Goal: Information Seeking & Learning: Learn about a topic

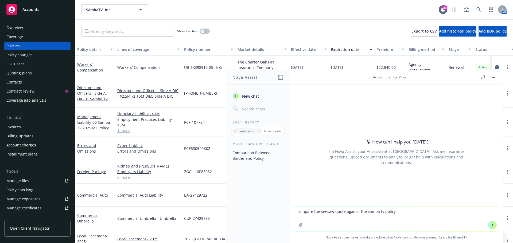
click at [491, 224] on icon at bounding box center [493, 226] width 4 height 4
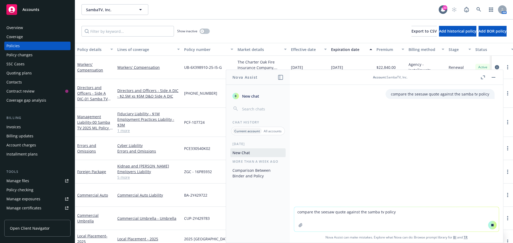
click at [336, 217] on textarea "compare the seesaw quote against the samba tv policy" at bounding box center [396, 219] width 205 height 25
type textarea "w"
click at [325, 216] on textarea "rewrite this" at bounding box center [396, 219] width 205 height 25
click at [305, 216] on textarea "rewrite this" at bounding box center [396, 219] width 205 height 25
click at [322, 211] on textarea "rewrite this" at bounding box center [396, 219] width 205 height 25
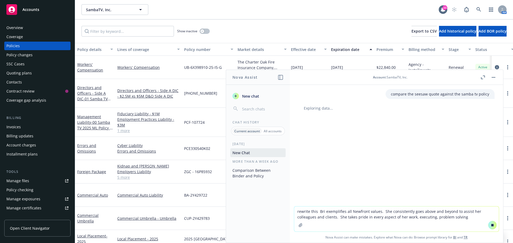
drag, startPoint x: 393, startPoint y: 218, endPoint x: 399, endPoint y: 218, distance: 5.9
click at [395, 218] on textarea "rewrite this Bri exemplifies all Newfront values. She consistently goes above a…" at bounding box center [396, 219] width 205 height 25
click at [462, 218] on textarea "rewrite this Bri exemplifies all Newfront values. She consistently goes above a…" at bounding box center [396, 219] width 205 height 25
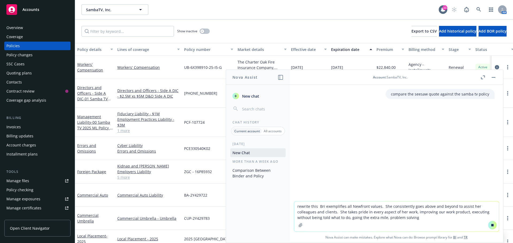
click at [422, 220] on textarea "rewrite this Bri exemplifies all Newfront values. She consistently goes above a…" at bounding box center [396, 217] width 205 height 30
click at [451, 222] on textarea "rewrite this Bri exemplifies all Newfront values. She consistently goes above a…" at bounding box center [396, 217] width 205 height 30
type textarea "rewrite this Bri exemplifies all Newfront values. She consistently goes above a…"
click at [491, 226] on icon at bounding box center [492, 225] width 2 height 2
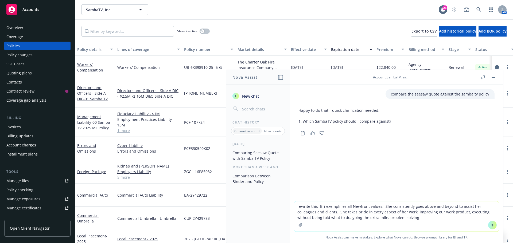
click at [411, 118] on div "Happy to do that—quick clarification needed: Which SambaTV policy should I comp…" at bounding box center [397, 117] width 196 height 22
click at [385, 119] on li "Which SambaTV policy should I compare against?" at bounding box center [347, 122] width 88 height 8
drag, startPoint x: 398, startPoint y: 219, endPoint x: 291, endPoint y: 206, distance: 107.9
click at [291, 206] on div "rewrite this Bri exemplifies all Newfront values. She consistently goes above a…" at bounding box center [396, 223] width 213 height 42
click at [382, 131] on div "Copy to clipboard Thumbs up Thumbs down" at bounding box center [397, 133] width 196 height 7
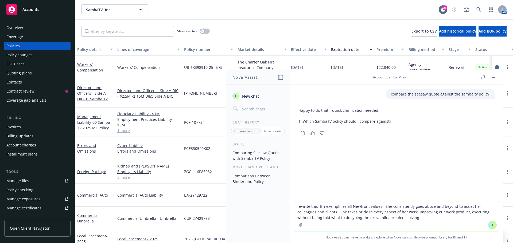
click at [491, 224] on icon at bounding box center [493, 226] width 4 height 4
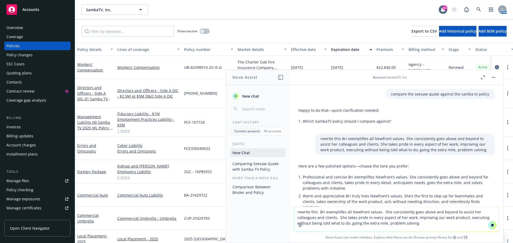
scroll to position [57, 0]
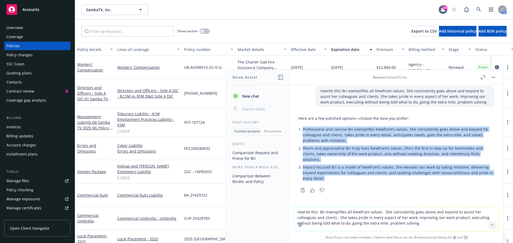
drag, startPoint x: 304, startPoint y: 130, endPoint x: 330, endPoint y: 183, distance: 59.3
click at [330, 183] on div "Here are a few polished options—choose the tone you prefer: Professional and co…" at bounding box center [397, 149] width 196 height 71
copy ul "Professional and concise Bri exemplifies Newfront’s values. She consistently go…"
click at [325, 215] on textarea "rewrite this Bri exemplifies all Newfront values. She consistently goes above a…" at bounding box center [396, 219] width 205 height 25
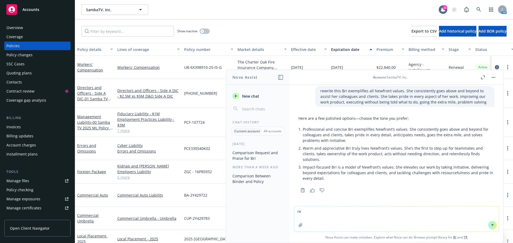
type textarea "r"
paste textarea "We stay informed in our fields, embrace change, and innovate."
drag, startPoint x: 317, startPoint y: 212, endPoint x: 344, endPoint y: 211, distance: 27.5
click at [344, 211] on textarea "rewrite Bri We stay informed in our fields, embrace change, and innovate." at bounding box center [396, 219] width 205 height 25
type textarea "rewrite Bri stays informed in our fields, embrace change, and innovate."
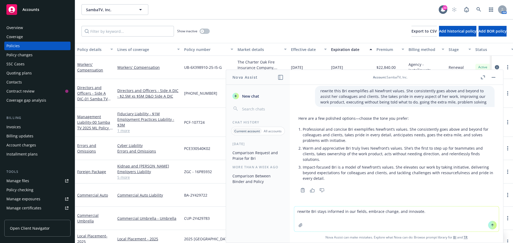
click at [423, 212] on textarea "rewrite Bri stays informed in our fields, embrace change, and innovate." at bounding box center [396, 219] width 205 height 25
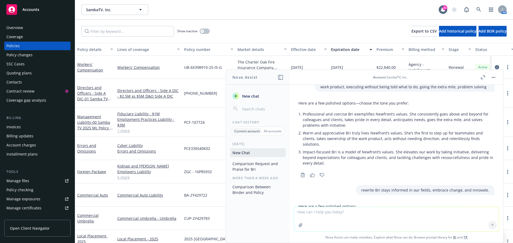
scroll to position [135, 0]
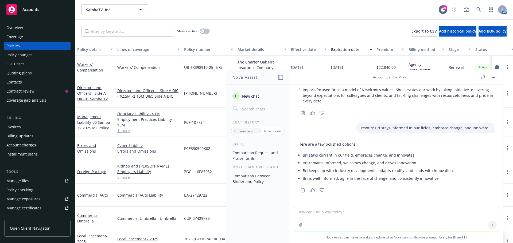
click at [319, 214] on textarea at bounding box center [396, 219] width 205 height 25
paste textarea "We believe in our mission and purpose and have confidence in our team."
type textarea "rewrite We believe in our mission and purpose and have confidence in our team."
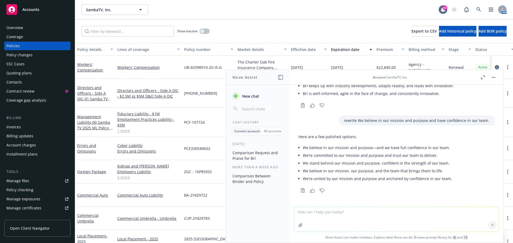
scroll to position [220, 0]
type textarea "rewrite stays on top of consistent changes"
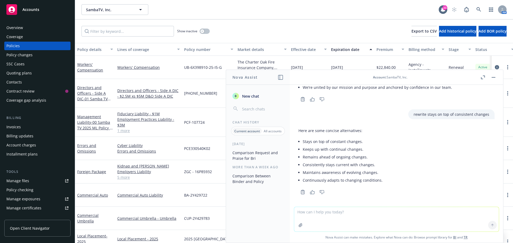
scroll to position [313, 0]
click at [478, 8] on icon at bounding box center [478, 9] width 5 height 5
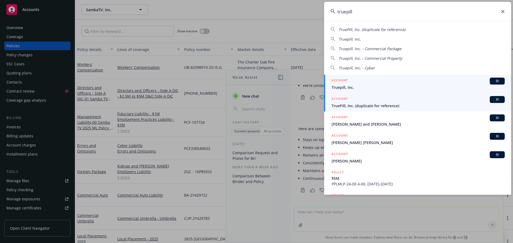
type input "truepill"
click at [492, 99] on span "BI" at bounding box center [497, 99] width 11 height 5
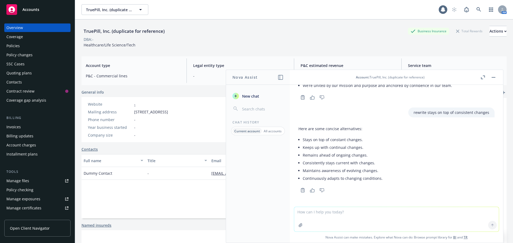
click at [15, 46] on div "Policies" at bounding box center [12, 46] width 13 height 9
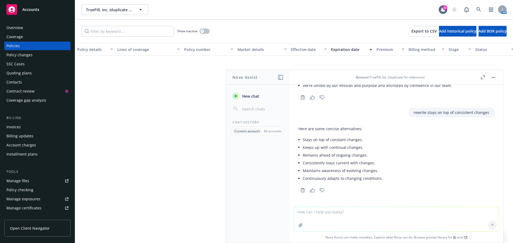
click at [494, 77] on rect "button" at bounding box center [494, 77] width 4 height 1
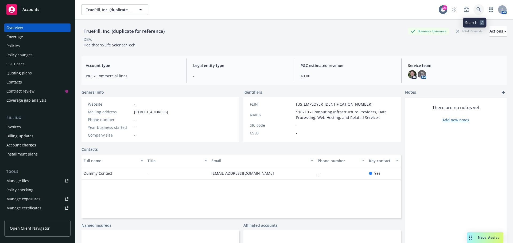
click at [476, 9] on icon at bounding box center [478, 9] width 5 height 5
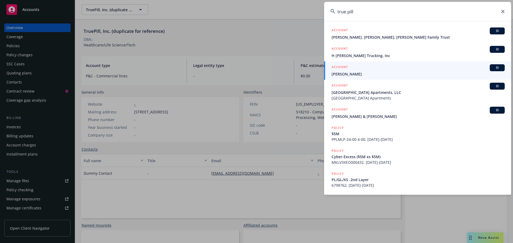
type input "true pill"
drag, startPoint x: 502, startPoint y: 11, endPoint x: 499, endPoint y: 11, distance: 3.0
click at [502, 11] on icon at bounding box center [502, 11] width 3 height 3
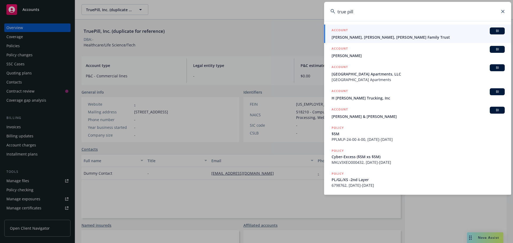
type input "true pill"
click at [502, 11] on icon at bounding box center [502, 11] width 3 height 3
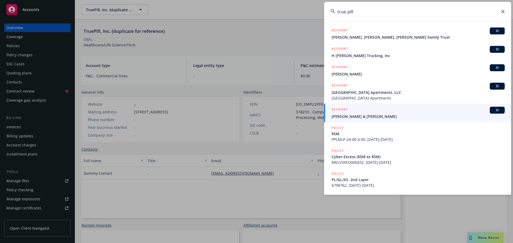
type input "true pill"
click at [503, 11] on icon at bounding box center [502, 11] width 3 height 3
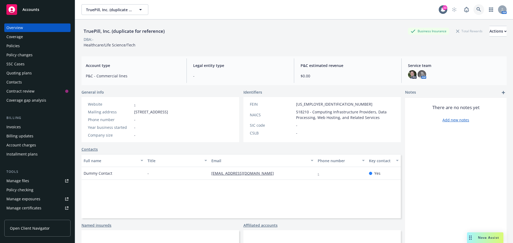
click at [474, 11] on link at bounding box center [479, 9] width 11 height 11
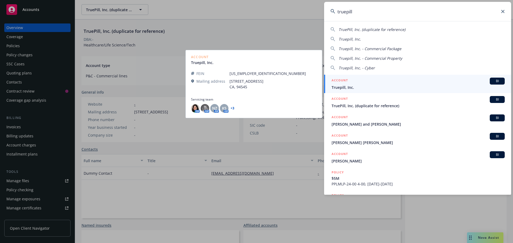
type input "truepill"
click at [492, 80] on span "BI" at bounding box center [497, 81] width 11 height 5
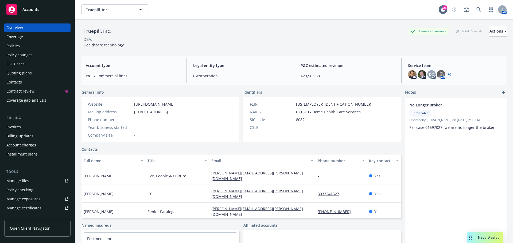
click at [448, 73] on link "+ 6" at bounding box center [450, 74] width 4 height 3
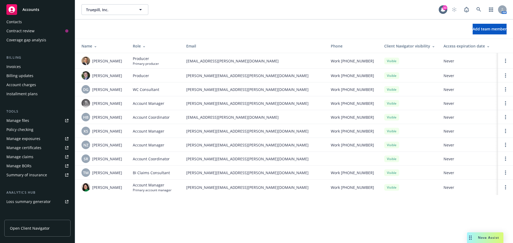
scroll to position [7, 0]
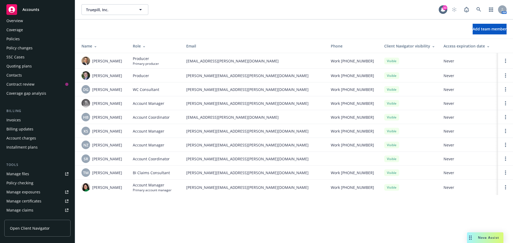
click at [15, 38] on div "Policies" at bounding box center [12, 39] width 13 height 9
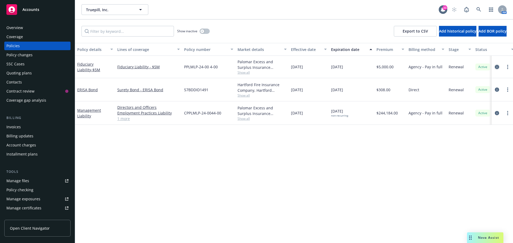
click at [497, 66] on icon "circleInformation" at bounding box center [497, 67] width 4 height 4
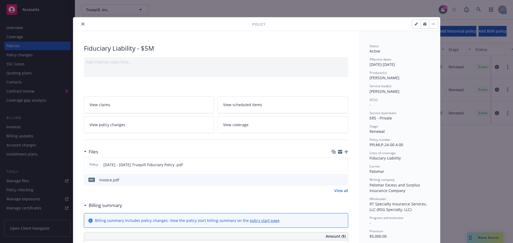
click at [81, 24] on icon "close" at bounding box center [82, 23] width 3 height 3
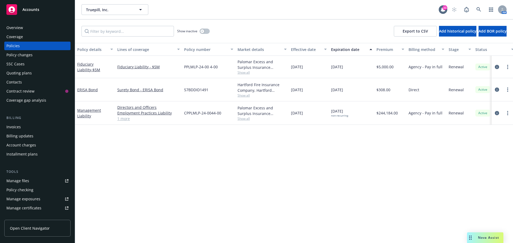
click at [482, 239] on span "Nova Assist" at bounding box center [488, 238] width 21 height 5
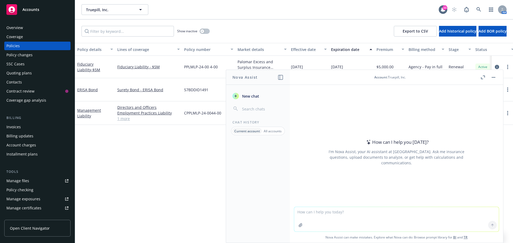
click at [340, 218] on textarea at bounding box center [396, 219] width 205 height 25
type textarea "bri is a relationship builder"
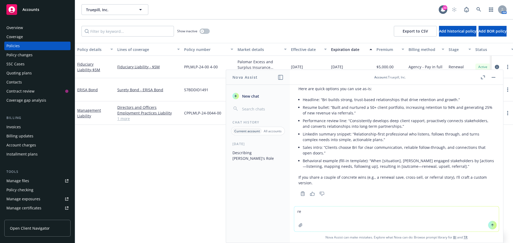
scroll to position [41, 0]
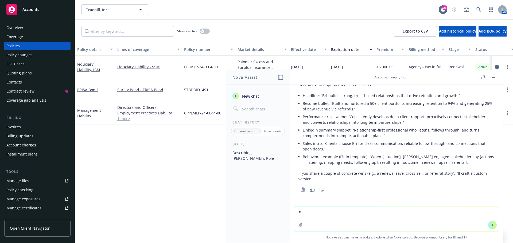
type textarea "re"
